Goal: Task Accomplishment & Management: Manage account settings

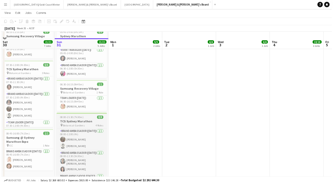
scroll to position [37, 0]
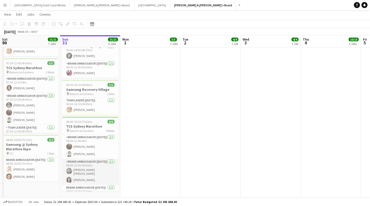
click at [92, 166] on app-card-role "Brand Ambassador ([DATE]) [DATE] 08:00-13:30 (5h30m) [PERSON_NAME] [PERSON_NAME…" at bounding box center [90, 172] width 56 height 26
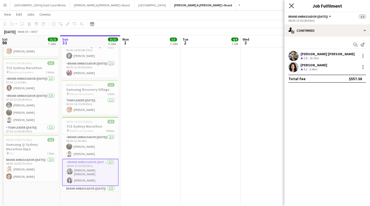
click at [290, 7] on icon "Close pop-in" at bounding box center [291, 5] width 5 height 5
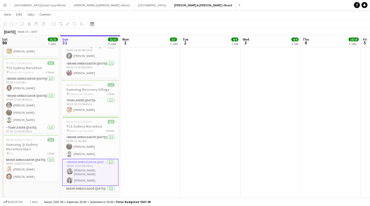
click at [68, 25] on div "Add job Add linked Job Edit Edit linked Job Applicants" at bounding box center [65, 24] width 39 height 6
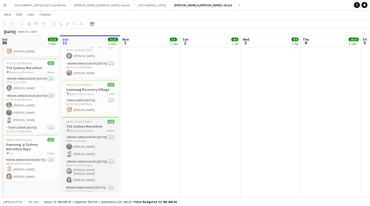
click at [84, 129] on span "Botanical Gardens" at bounding box center [82, 131] width 24 height 4
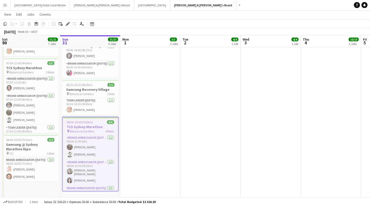
click at [70, 27] on app-toolbar "Copy Paste Paste Command V Paste with crew Command Shift V Paste linked Job [GE…" at bounding box center [185, 24] width 370 height 9
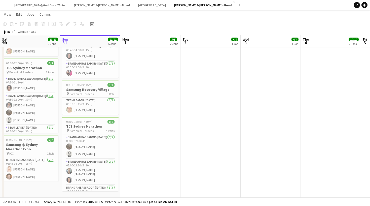
click at [69, 26] on div "Add job Add linked Job Edit Edit linked Job Applicants" at bounding box center [65, 24] width 39 height 6
click at [93, 128] on div "pin Botanical Gardens 4 Roles" at bounding box center [90, 130] width 56 height 4
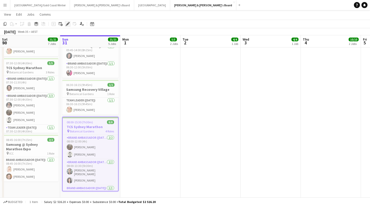
click at [69, 26] on div "Edit" at bounding box center [68, 24] width 6 height 6
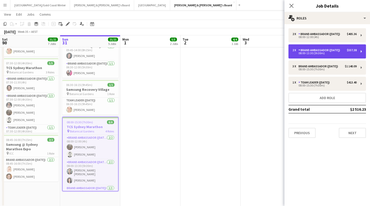
click at [326, 56] on div "2 x Brand Ambassador ([DATE]) $557.38 08:00-13:30 (5h30m)" at bounding box center [328, 51] width 78 height 14
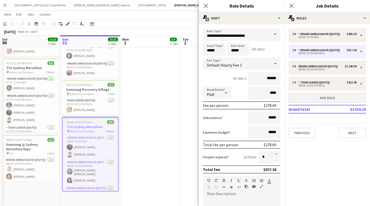
click at [306, 98] on button "Add role" at bounding box center [328, 98] width 78 height 10
type input "**********"
type input "*****"
type input "******"
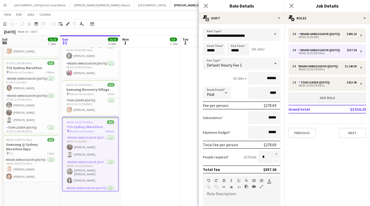
type input "***"
type input "*"
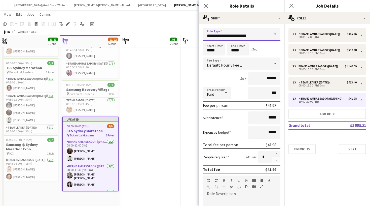
click at [252, 38] on input "**********" at bounding box center [242, 34] width 78 height 13
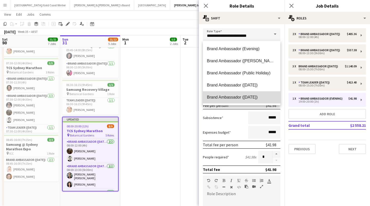
click at [250, 96] on span "Brand Ambassador ([DATE])" at bounding box center [242, 97] width 70 height 5
type input "**********"
type input "******"
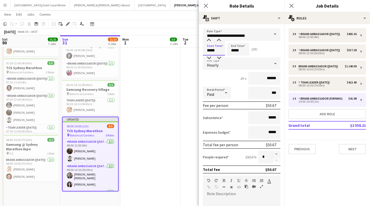
drag, startPoint x: 220, startPoint y: 51, endPoint x: 203, endPoint y: 52, distance: 17.1
click at [203, 52] on form "**********" at bounding box center [242, 184] width 86 height 313
type input "*****"
drag, startPoint x: 268, startPoint y: 95, endPoint x: 273, endPoint y: 95, distance: 5.3
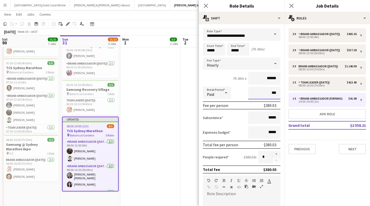
click at [273, 95] on input "***" at bounding box center [264, 93] width 32 height 13
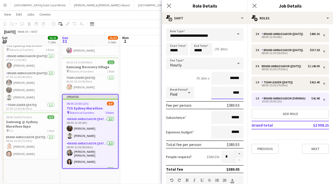
scroll to position [61, 0]
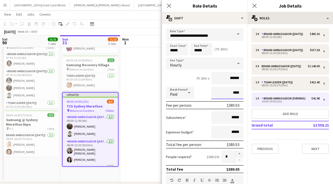
type input "****"
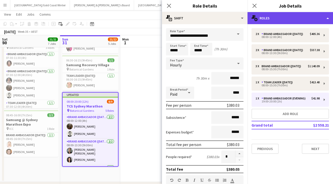
click at [328, 19] on div "multiple-users-add Roles" at bounding box center [291, 18] width 86 height 12
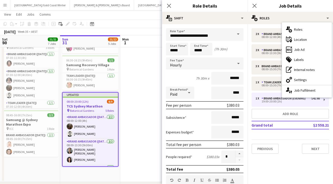
click at [249, 2] on div "Close pop-in" at bounding box center [255, 6] width 14 height 12
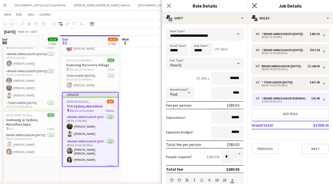
click at [253, 4] on icon at bounding box center [254, 5] width 5 height 5
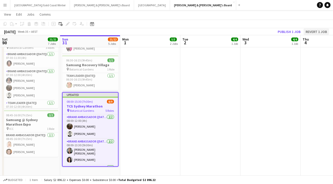
click at [311, 34] on button "Revert 1 job" at bounding box center [316, 31] width 25 height 7
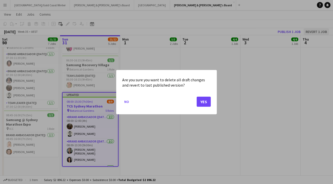
scroll to position [0, 0]
click at [205, 99] on button "Yes" at bounding box center [204, 101] width 14 height 10
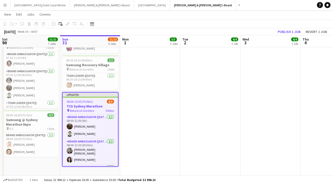
scroll to position [61, 0]
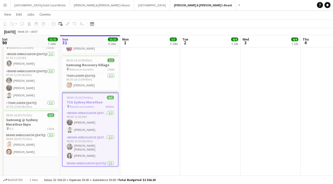
click at [107, 100] on h3 "TCS Sydney Marathon" at bounding box center [90, 102] width 55 height 5
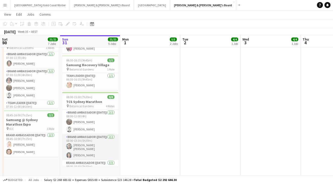
click at [98, 136] on app-card-role "Brand Ambassador ([DATE]) [DATE] 08:00-13:30 (5h30m) [PERSON_NAME] [PERSON_NAME…" at bounding box center [90, 147] width 56 height 26
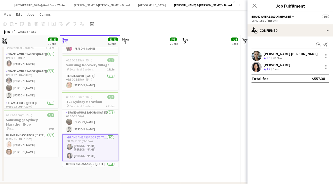
click at [285, 67] on div "[PERSON_NAME] Crew rating 4.2 6.4km" at bounding box center [291, 67] width 86 height 10
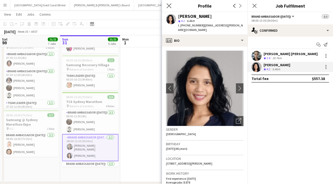
click at [172, 7] on app-icon "Close pop-in" at bounding box center [169, 5] width 7 height 7
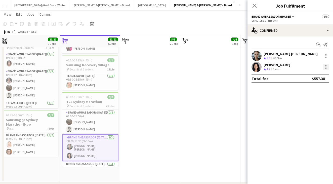
click at [325, 68] on div at bounding box center [326, 67] width 6 height 6
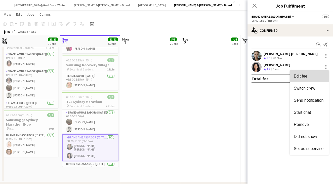
click at [319, 77] on span "Edit fee" at bounding box center [309, 76] width 31 height 5
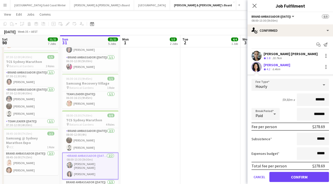
scroll to position [0, 0]
click at [263, 178] on button "Cancel" at bounding box center [260, 177] width 16 height 10
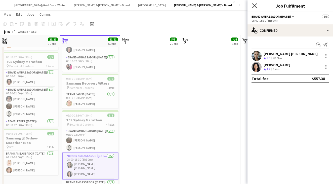
click at [257, 4] on icon at bounding box center [254, 5] width 5 height 5
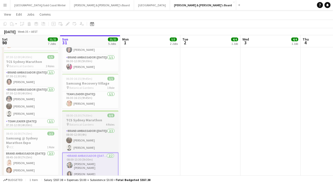
click at [98, 118] on h3 "TCS Sydney Marathon" at bounding box center [90, 120] width 56 height 5
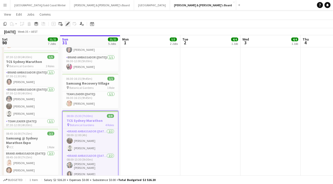
click at [68, 23] on icon "Edit" at bounding box center [68, 24] width 4 height 4
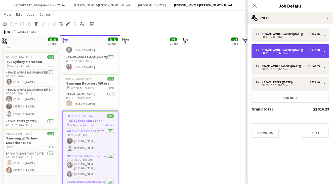
click at [270, 55] on div "2 x Brand Ambassador ([DATE]) $557.38 08:00-13:30 (5h30m)" at bounding box center [291, 51] width 78 height 14
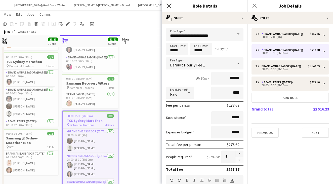
click at [169, 5] on icon "Close pop-in" at bounding box center [169, 5] width 5 height 5
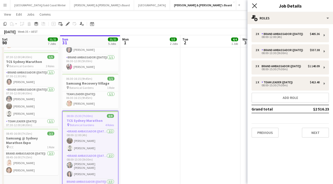
click at [254, 7] on icon "Close pop-in" at bounding box center [254, 5] width 5 height 5
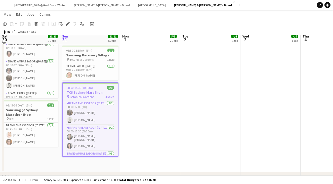
scroll to position [73, 0]
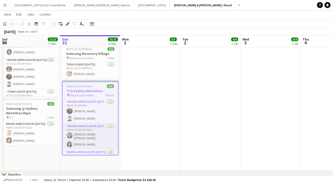
click at [94, 123] on app-card-role "Brand Ambassador ([DATE]) [DATE] 08:00-13:30 (5h30m) [PERSON_NAME] [PERSON_NAME…" at bounding box center [90, 136] width 55 height 26
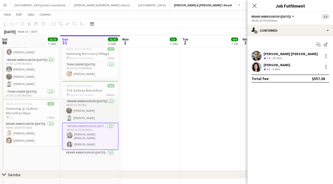
click at [103, 104] on app-card-role "Brand Ambassador ([DATE]) [DATE] 08:00-12:00 (4h) [PERSON_NAME] [PERSON_NAME]" at bounding box center [90, 110] width 56 height 24
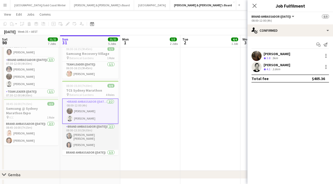
click at [95, 131] on app-card-role "Brand Ambassador ([DATE]) [DATE] 08:00-13:30 (5h30m) [PERSON_NAME] [PERSON_NAME…" at bounding box center [90, 137] width 56 height 26
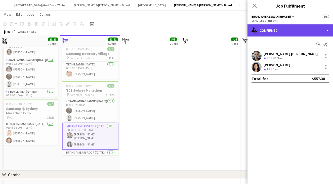
click at [299, 29] on div "single-neutral-actions-check-2 Confirmed" at bounding box center [291, 30] width 86 height 12
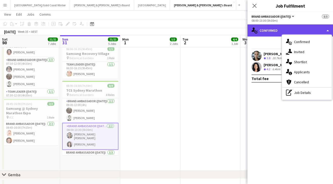
click at [280, 29] on div "single-neutral-actions-check-2 Confirmed" at bounding box center [291, 30] width 86 height 12
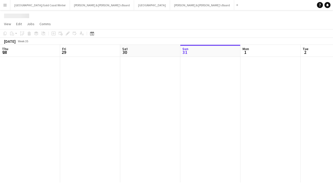
scroll to position [0, 120]
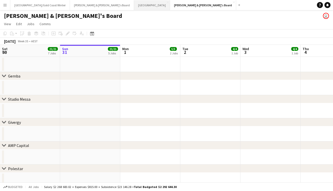
click at [134, 7] on button "Sydney Close" at bounding box center [152, 5] width 36 height 10
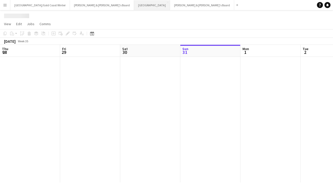
scroll to position [0, 120]
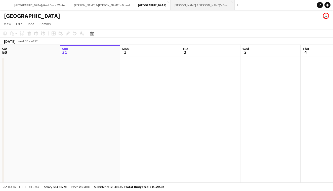
click at [171, 7] on button "Neil & Jenny's Board Close" at bounding box center [203, 5] width 64 height 10
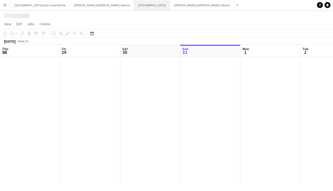
scroll to position [0, 120]
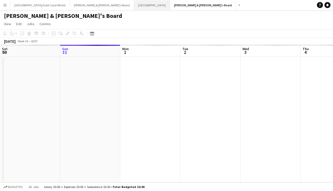
click at [134, 7] on button "Sydney Close" at bounding box center [152, 5] width 36 height 10
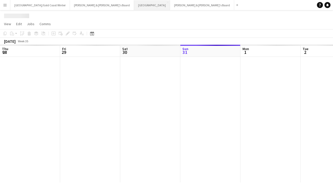
scroll to position [0, 120]
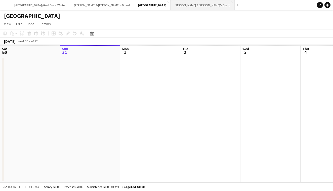
click at [171, 7] on button "Neil & Jenny's Board Close" at bounding box center [203, 5] width 64 height 10
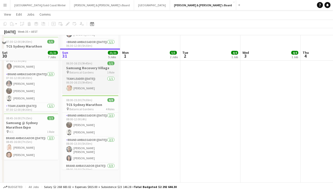
scroll to position [78, 0]
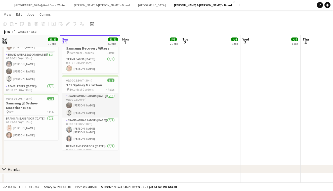
click at [95, 93] on app-card-role "Brand Ambassador ([DATE]) [DATE] 08:00-12:00 (4h) [PERSON_NAME] [PERSON_NAME]" at bounding box center [90, 105] width 56 height 24
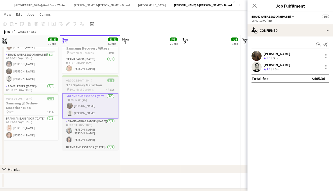
click at [96, 83] on h3 "TCS Sydney Marathon" at bounding box center [90, 85] width 56 height 5
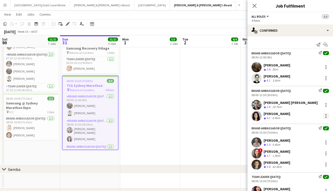
click at [328, 117] on div at bounding box center [326, 116] width 6 height 6
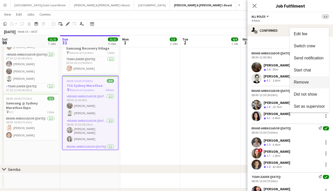
click at [314, 85] on button "Remove" at bounding box center [309, 82] width 39 height 12
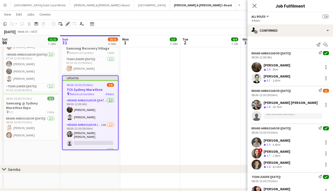
click at [68, 22] on icon "Edit" at bounding box center [68, 24] width 4 height 4
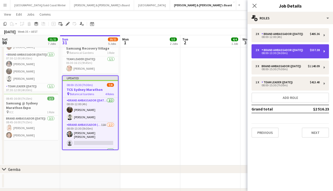
click at [281, 54] on div "08:00-13:30 (5h30m)" at bounding box center [288, 53] width 64 height 3
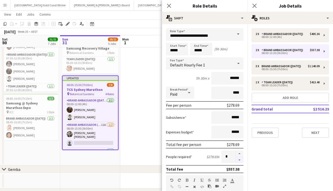
click at [242, 160] on button "button" at bounding box center [240, 160] width 8 height 6
type input "*"
click at [279, 98] on button "Add role" at bounding box center [291, 98] width 78 height 10
type input "**********"
type input "*****"
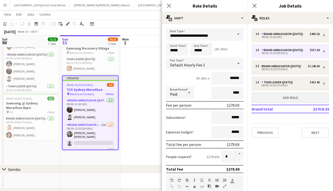
type input "*****"
type input "******"
type input "***"
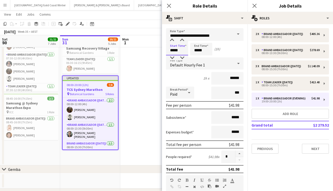
drag, startPoint x: 182, startPoint y: 48, endPoint x: 153, endPoint y: 48, distance: 29.2
type input "*****"
drag, startPoint x: 227, startPoint y: 94, endPoint x: 236, endPoint y: 94, distance: 8.8
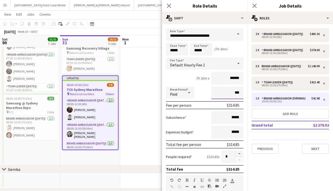
click at [236, 94] on input "***" at bounding box center [228, 93] width 32 height 13
type input "****"
click at [314, 152] on button "Next" at bounding box center [315, 149] width 27 height 10
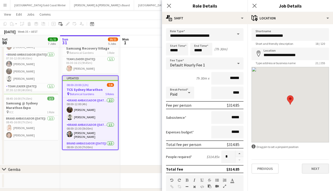
click at [314, 169] on button "Next" at bounding box center [315, 169] width 27 height 10
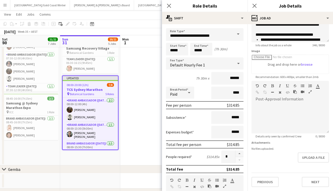
scroll to position [58, 0]
click at [315, 175] on div "Previous Next" at bounding box center [291, 180] width 78 height 14
click at [315, 182] on button "Next" at bounding box center [315, 182] width 27 height 10
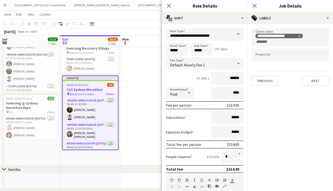
scroll to position [0, 0]
click at [314, 79] on button "Next" at bounding box center [315, 81] width 27 height 10
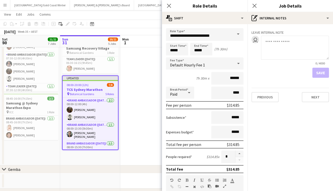
click at [318, 89] on div "Previous Next" at bounding box center [291, 95] width 78 height 14
click at [318, 94] on button "Next" at bounding box center [315, 97] width 27 height 10
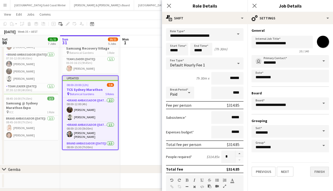
click at [322, 175] on button "Finish" at bounding box center [320, 172] width 19 height 10
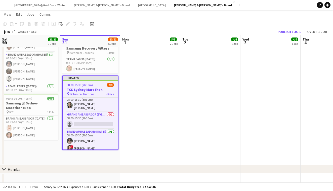
scroll to position [30, 0]
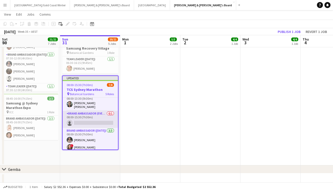
click at [87, 114] on app-card-role "Brand Ambassador (Evening) 0/1 08:00-15:30 (7h30m) single-neutral-actions" at bounding box center [90, 119] width 55 height 17
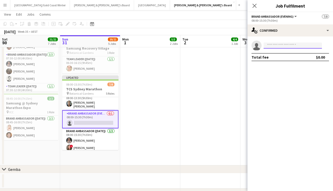
click at [290, 45] on input at bounding box center [293, 46] width 58 height 6
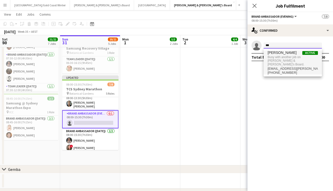
type input "***"
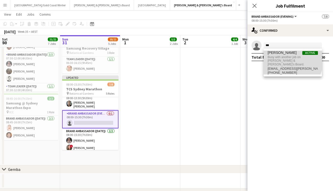
click at [280, 59] on span "Busy with another job on Neil & Jenny's Board." at bounding box center [293, 61] width 50 height 12
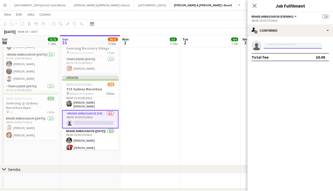
click at [276, 45] on input at bounding box center [293, 46] width 58 height 6
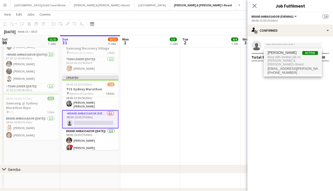
click at [276, 62] on span "Busy with another job on Neil & Jenny's Board." at bounding box center [293, 61] width 50 height 12
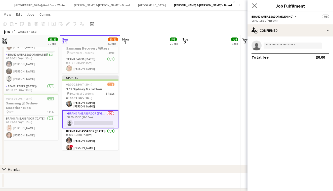
click at [258, 7] on app-icon "Close pop-in" at bounding box center [254, 5] width 7 height 7
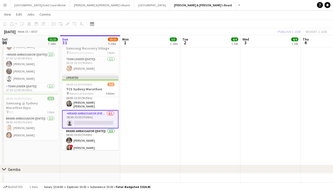
click at [286, 32] on div "Publish 1 job Revert 1 job" at bounding box center [302, 31] width 61 height 7
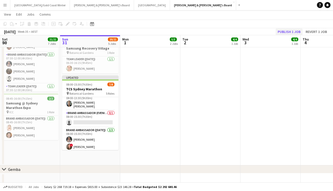
click at [284, 32] on button "Publish 1 job" at bounding box center [289, 31] width 27 height 7
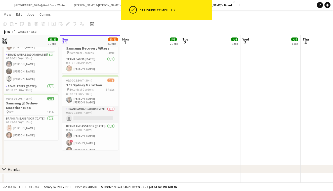
click at [93, 109] on app-card-role "Brand Ambassador (Evening) 0/1 08:00-15:30 (7h30m) single-neutral-actions" at bounding box center [90, 114] width 56 height 17
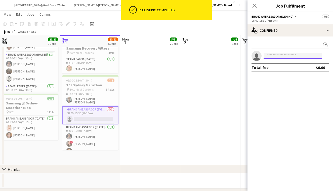
click at [278, 56] on input at bounding box center [293, 56] width 58 height 6
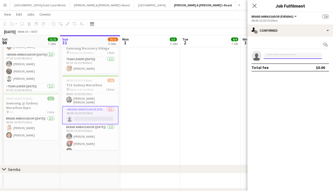
type input "*"
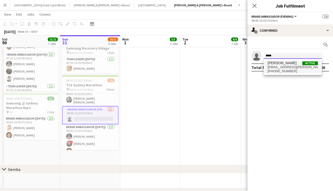
type input "*****"
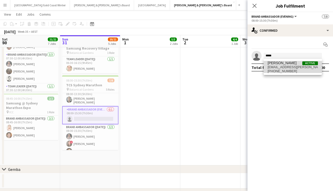
click at [290, 70] on span "+610410225462" at bounding box center [293, 71] width 50 height 4
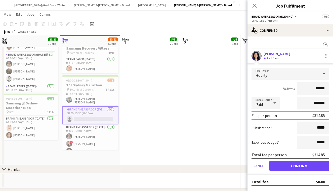
click at [310, 171] on button "Confirm" at bounding box center [300, 166] width 60 height 10
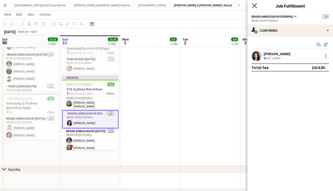
click at [254, 6] on icon "Close pop-in" at bounding box center [254, 5] width 5 height 5
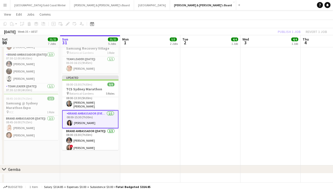
click at [284, 31] on div "Publish 1 job Revert 1 job" at bounding box center [302, 31] width 61 height 7
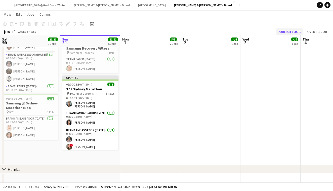
click at [284, 32] on button "Publish 1 job" at bounding box center [289, 31] width 27 height 7
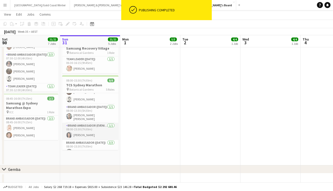
scroll to position [8, 0]
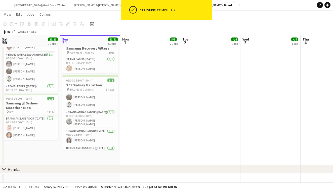
click at [204, 29] on div "August 2025 Week 35 • AEST" at bounding box center [166, 31] width 333 height 7
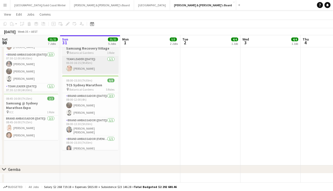
scroll to position [0, 0]
